Goal: Task Accomplishment & Management: Manage account settings

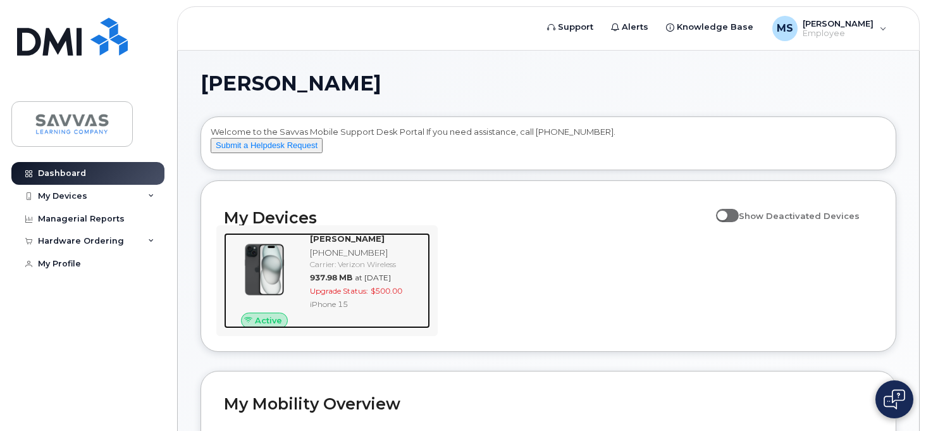
click at [371, 294] on div "[PERSON_NAME] [PHONE_NUMBER] Carrier: Verizon Wireless 937.98 MB at [DATE] Upgr…" at bounding box center [367, 281] width 125 height 96
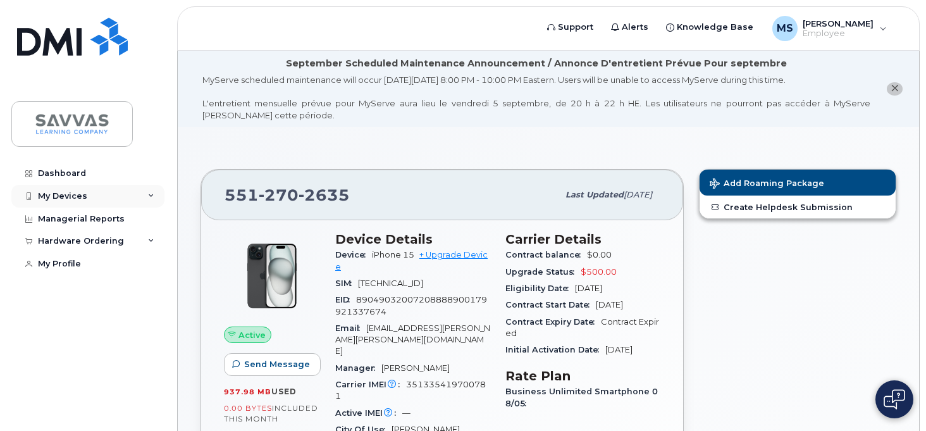
click at [83, 191] on div "My Devices" at bounding box center [62, 196] width 49 height 10
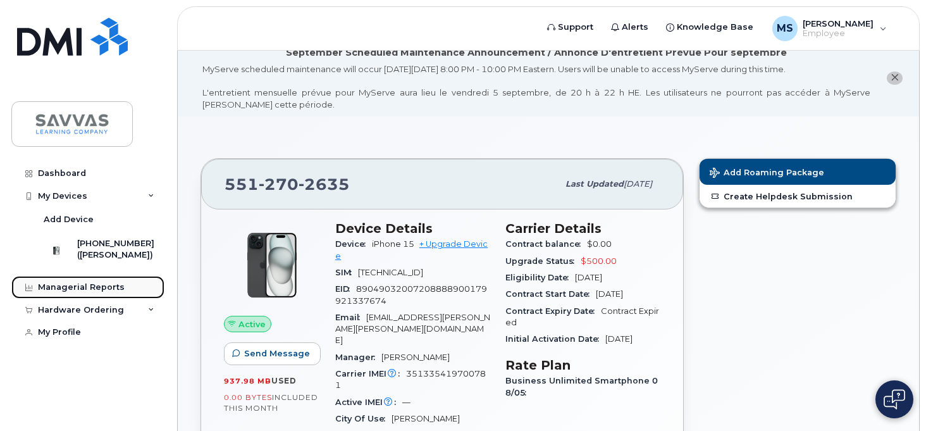
click at [113, 292] on div "Managerial Reports" at bounding box center [81, 287] width 87 height 10
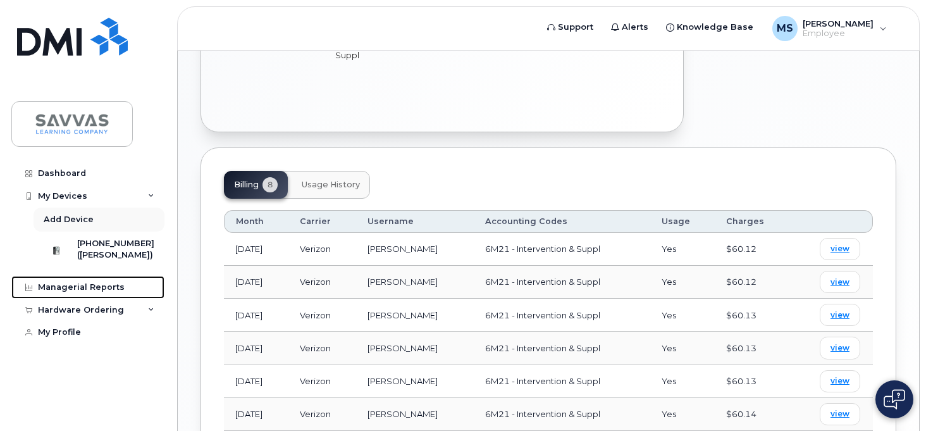
scroll to position [554, 0]
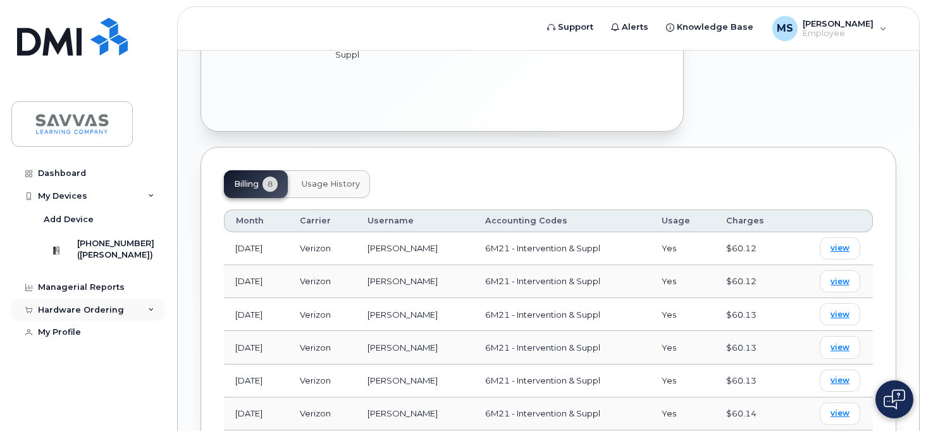
click at [96, 315] on div "Hardware Ordering" at bounding box center [81, 310] width 86 height 10
click at [77, 338] on div "My Orders" at bounding box center [67, 332] width 46 height 11
